Goal: Task Accomplishment & Management: Manage account settings

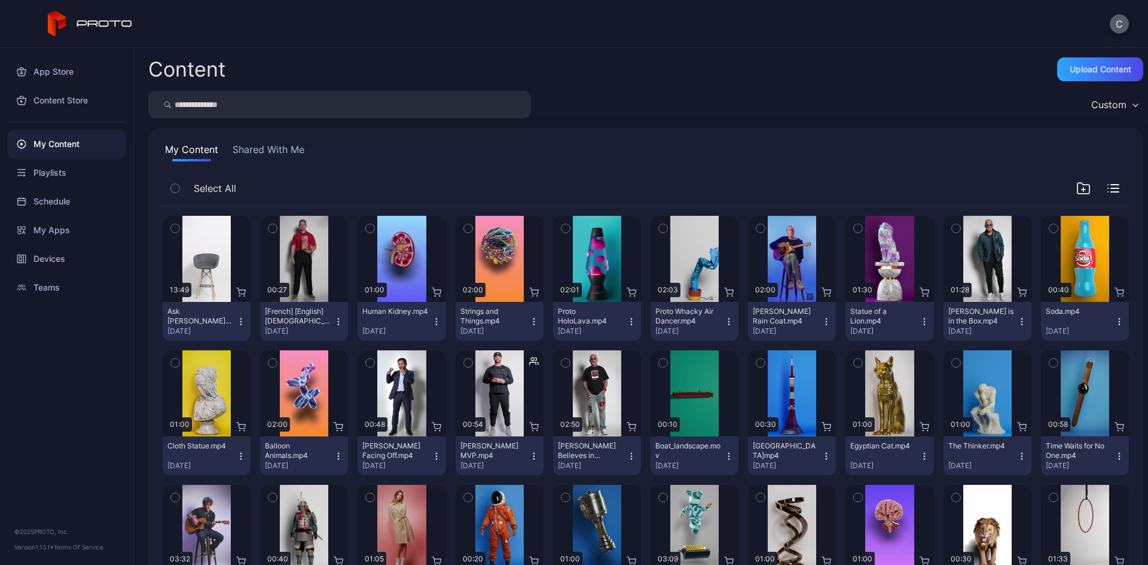
click at [1121, 27] on button "C" at bounding box center [1119, 23] width 19 height 19
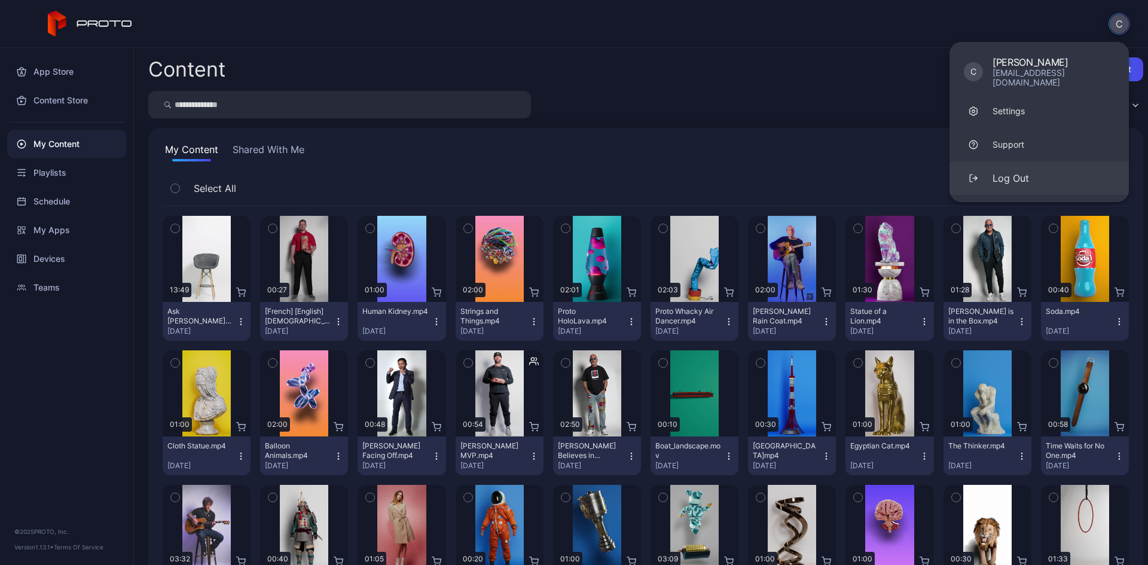
click at [1022, 171] on div "Log Out" at bounding box center [1010, 178] width 36 height 14
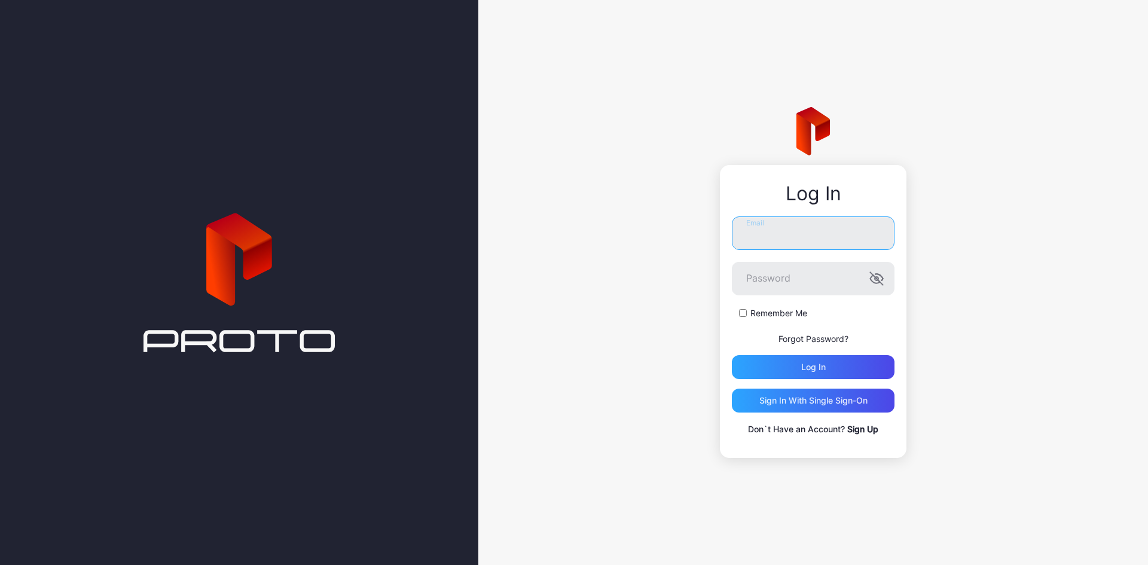
type input "**********"
click at [818, 366] on div "Log in" at bounding box center [813, 367] width 25 height 10
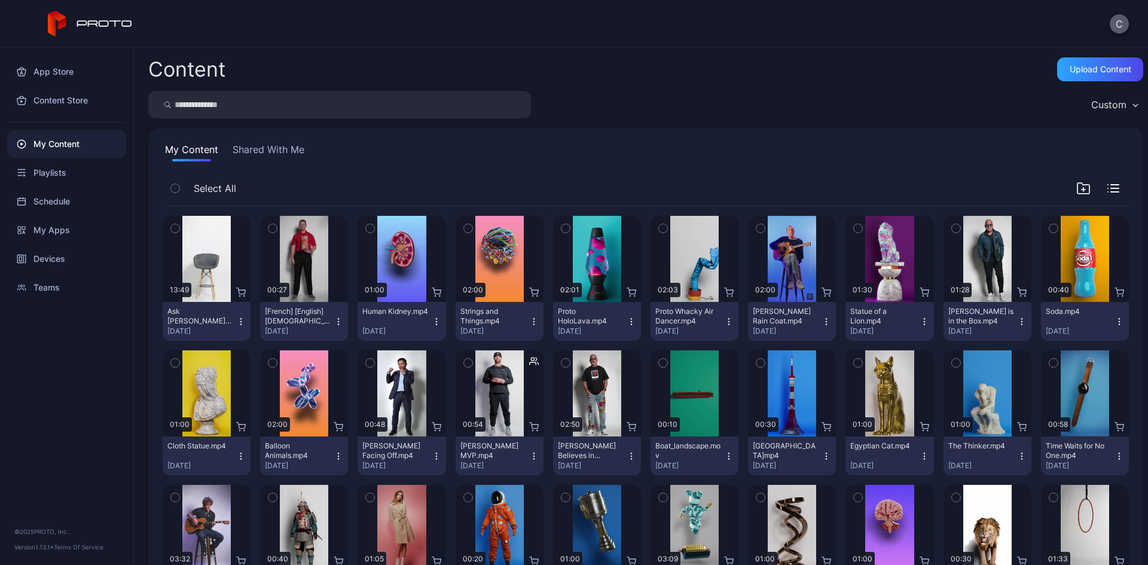
click at [1120, 22] on button "C" at bounding box center [1119, 23] width 19 height 19
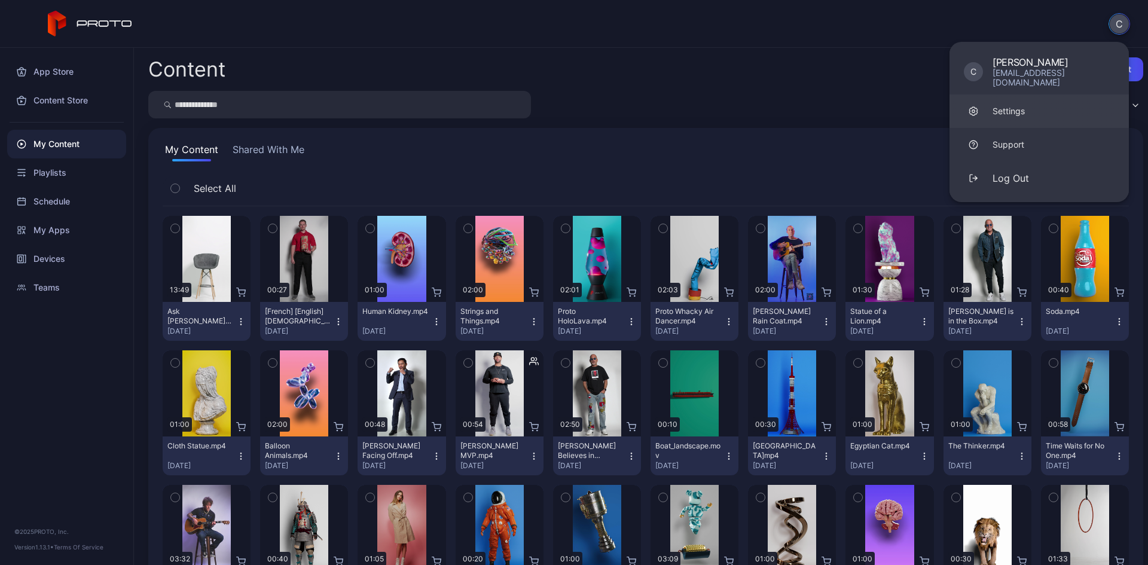
click at [1006, 105] on div "Settings" at bounding box center [1008, 111] width 32 height 12
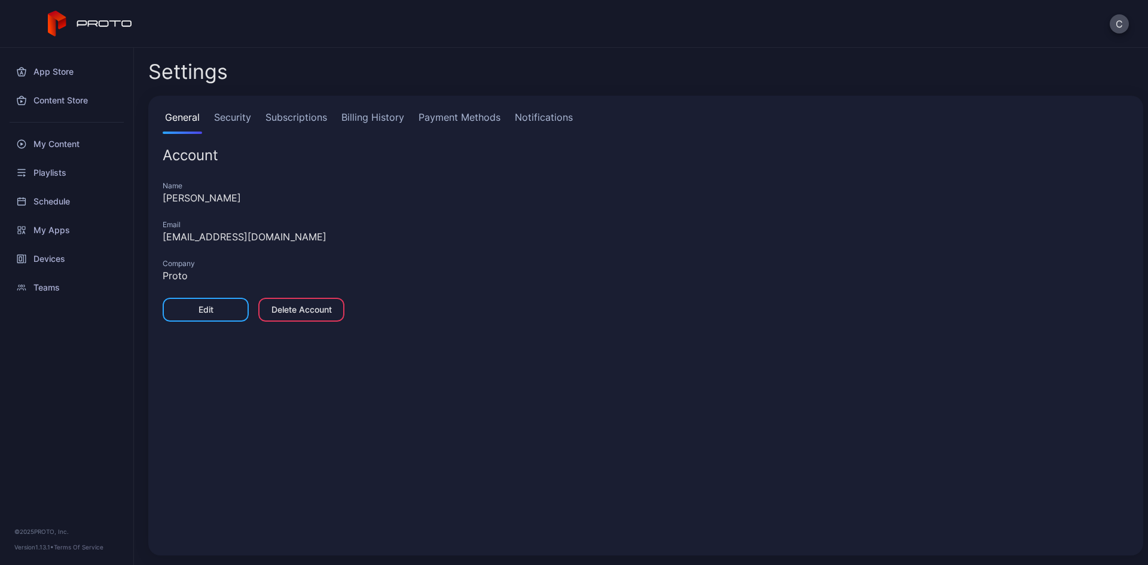
click at [254, 113] on div "General Security Subscriptions Billing History Payment Methods Notifications" at bounding box center [646, 122] width 966 height 24
click at [242, 116] on link "Security" at bounding box center [233, 122] width 42 height 24
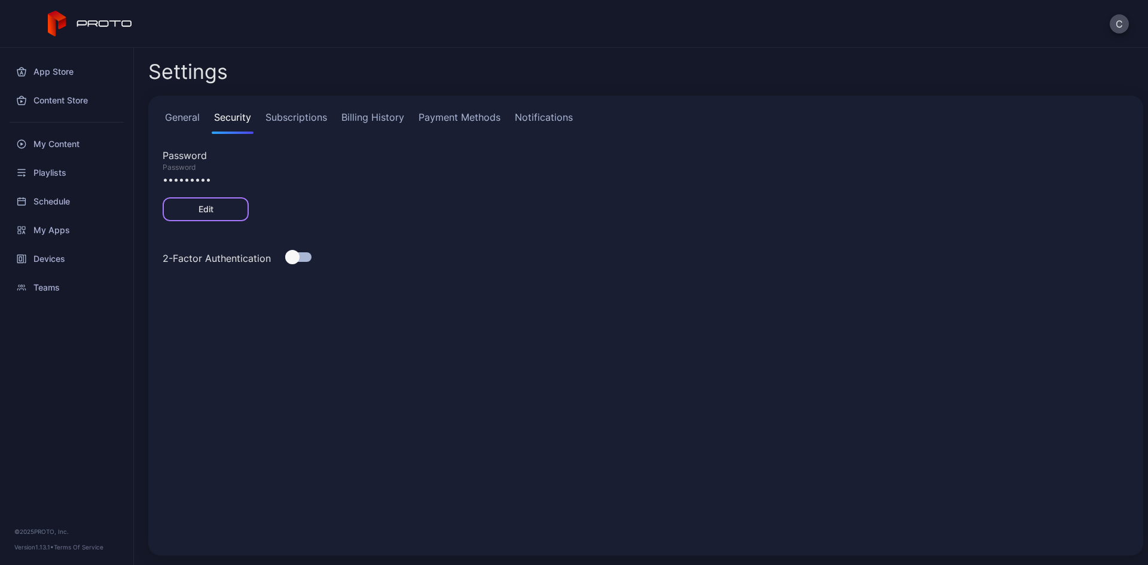
click at [223, 205] on div "Edit" at bounding box center [206, 209] width 86 height 24
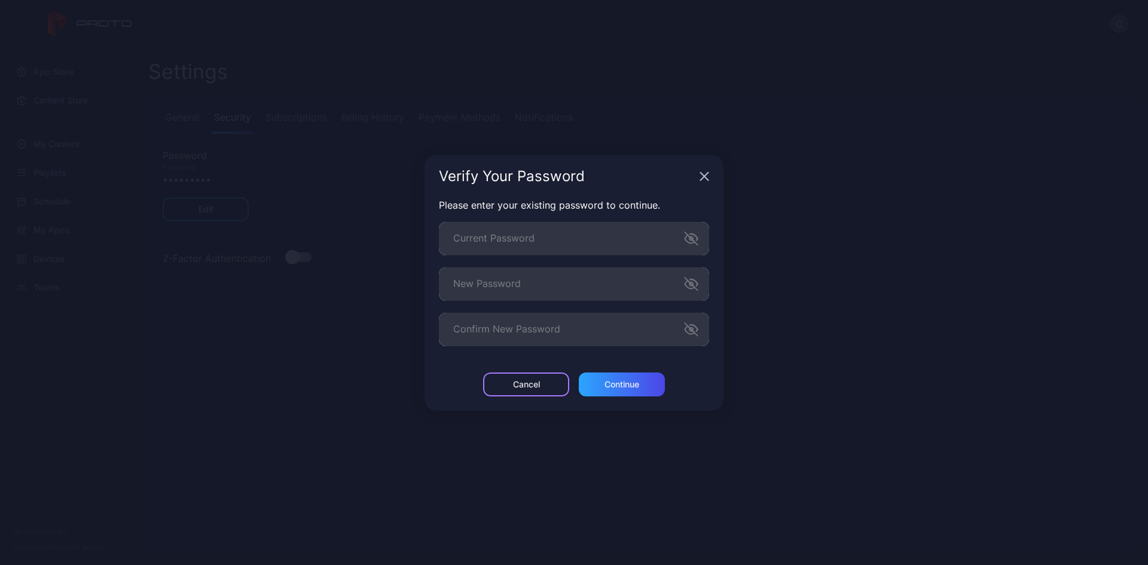
click at [518, 394] on div "Cancel" at bounding box center [526, 384] width 86 height 24
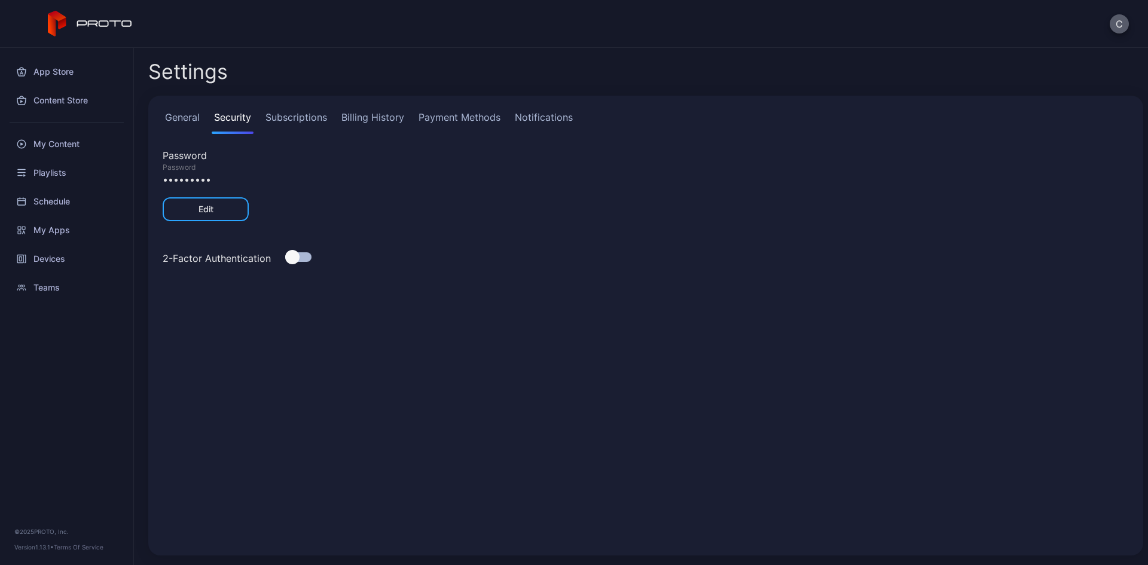
click at [1114, 22] on button "C" at bounding box center [1119, 23] width 19 height 19
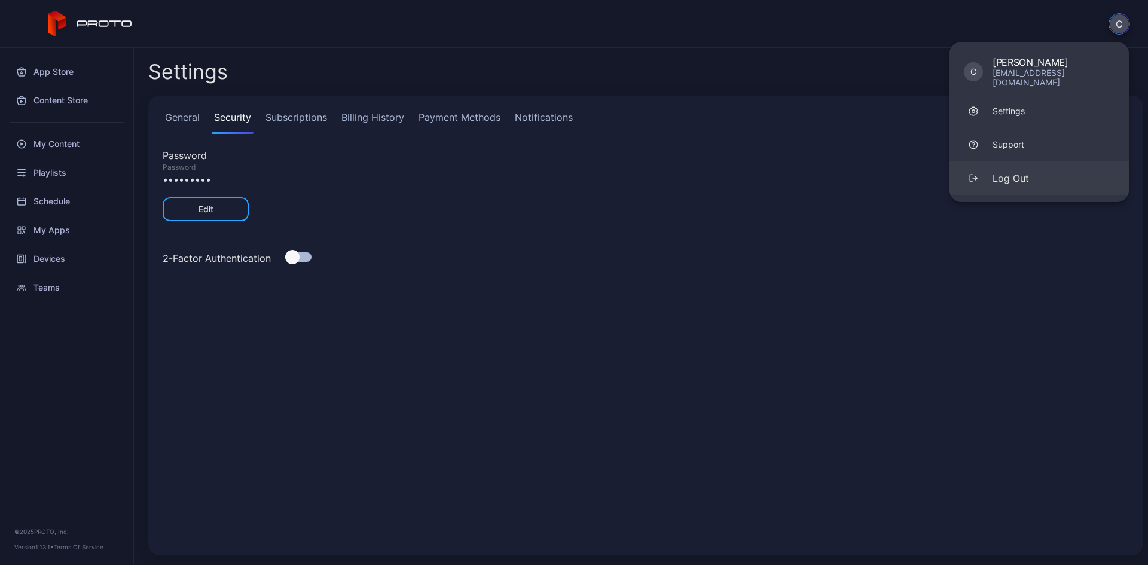
click at [1028, 176] on button "Log Out" at bounding box center [1038, 177] width 179 height 33
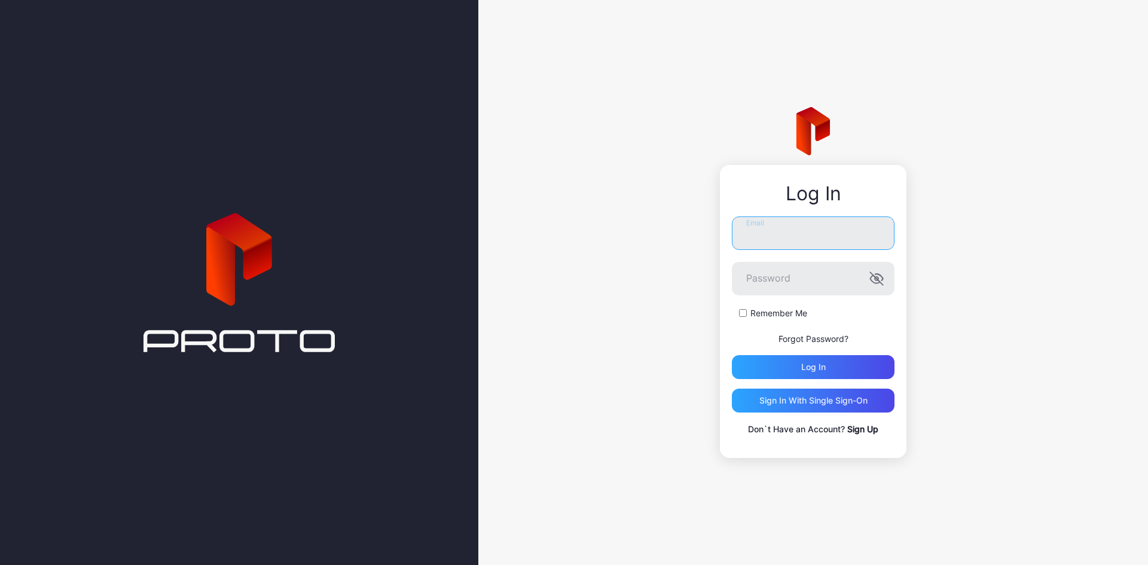
type input "**********"
click at [864, 424] on link "Sign Up" at bounding box center [862, 429] width 31 height 10
